Goal: Transaction & Acquisition: Purchase product/service

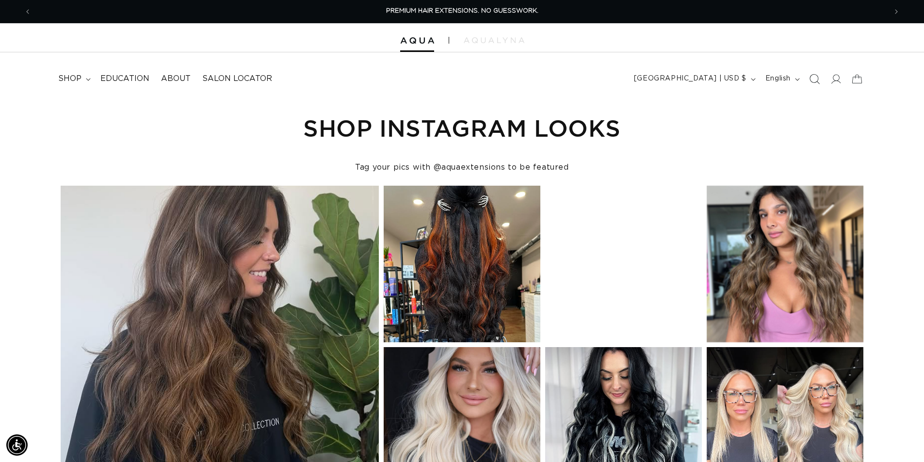
click at [812, 78] on icon "Search" at bounding box center [814, 79] width 10 height 10
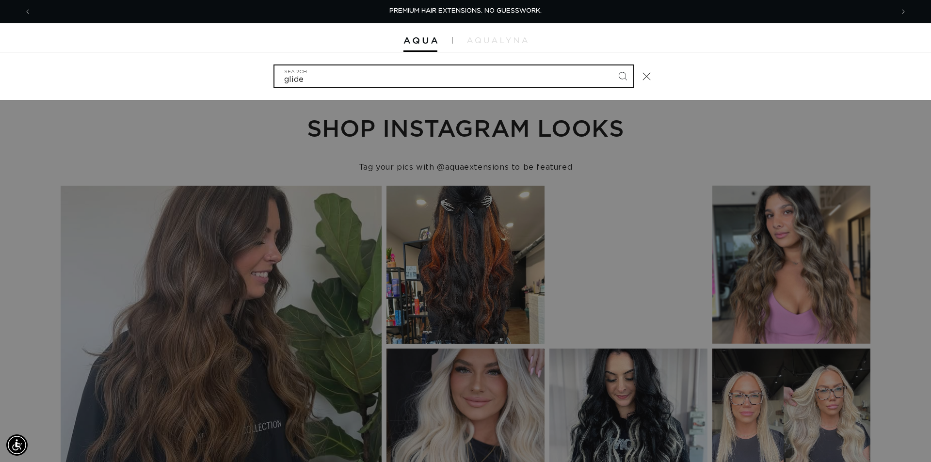
type input "glide"
click at [612, 65] on button "Search" at bounding box center [622, 75] width 21 height 21
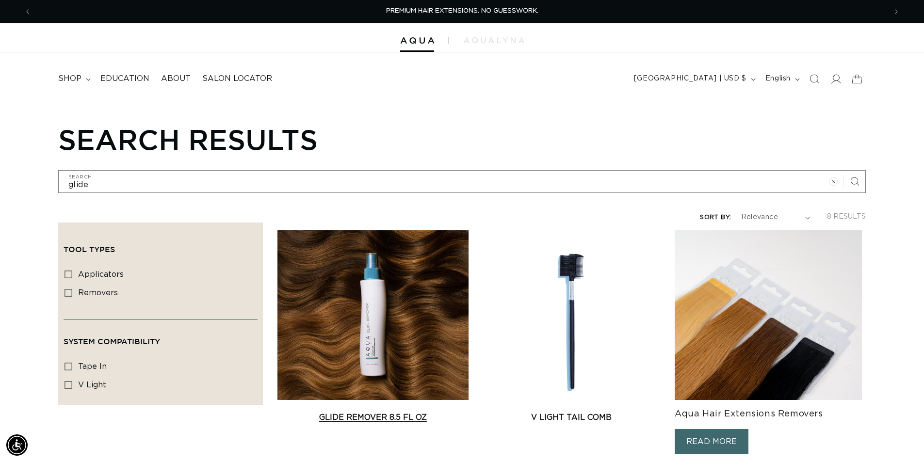
click at [411, 412] on link "Glide Remover 8.5 fl oz" at bounding box center [372, 418] width 191 height 12
